Goal: Task Accomplishment & Management: Complete application form

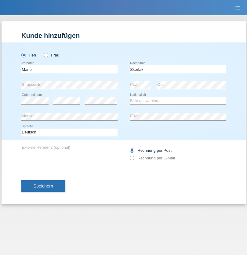
type input "Skerlak"
select select "SI"
select select "C"
select select "30"
select select "05"
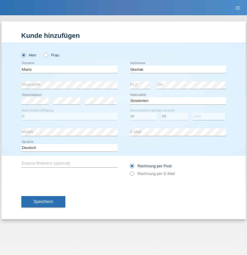
select select "2021"
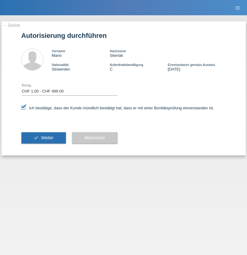
select select "1"
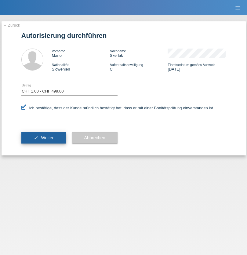
click at [43, 138] on span "Weiter" at bounding box center [47, 137] width 13 height 5
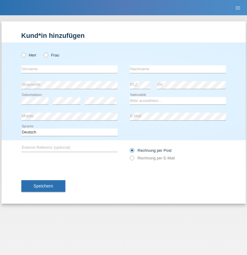
radio input "true"
click at [69, 69] on input "text" at bounding box center [69, 69] width 96 height 8
type input "Francesco"
click at [178, 69] on input "text" at bounding box center [178, 69] width 96 height 8
type input "Potenza"
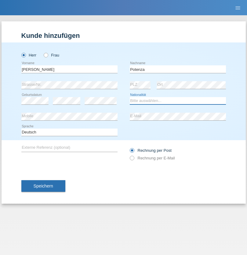
select select "IT"
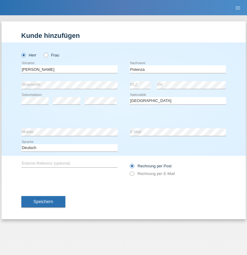
select select "C"
select select "07"
select select "01"
select select "2021"
